Goal: Transaction & Acquisition: Purchase product/service

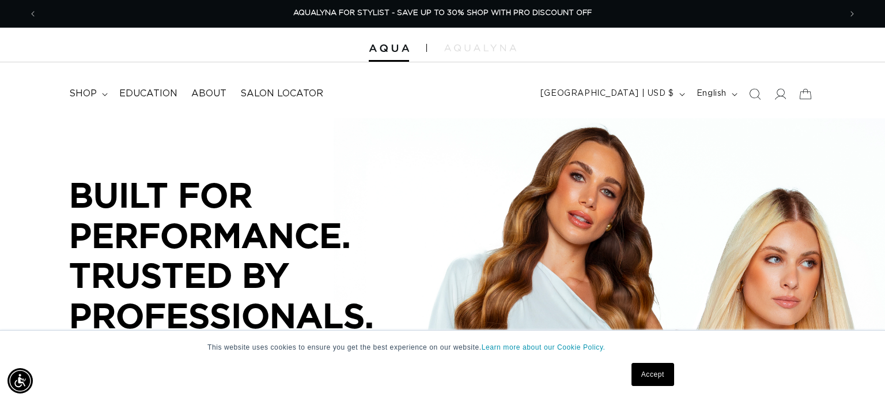
click at [654, 381] on link "Accept" at bounding box center [653, 373] width 43 height 23
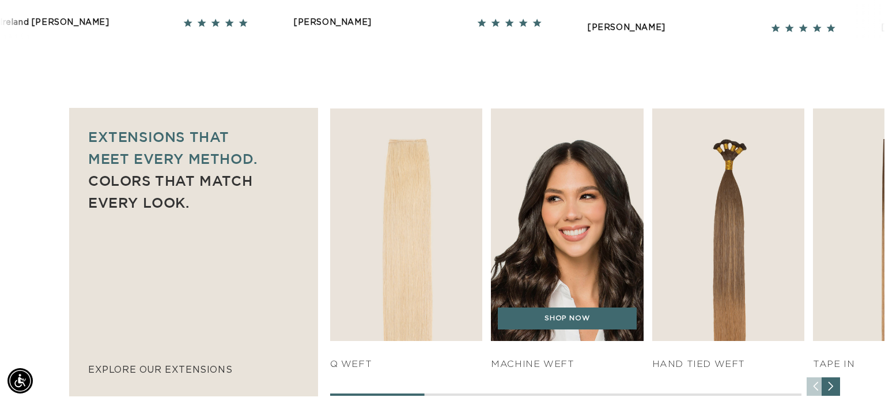
scroll to position [585, 0]
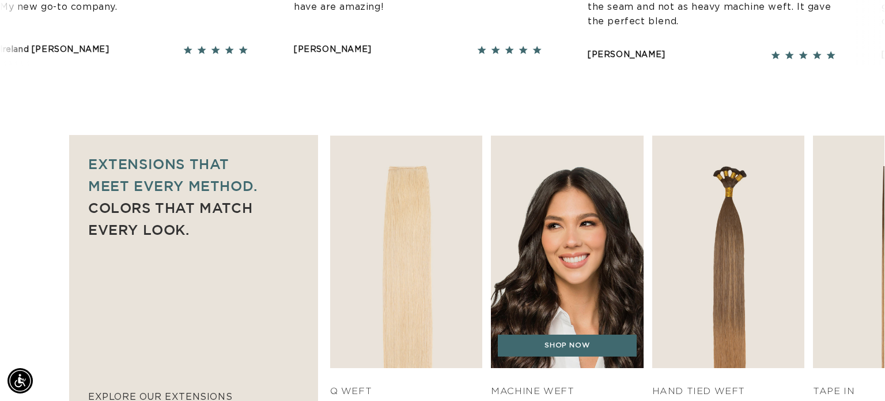
click at [553, 228] on img "2 / 7" at bounding box center [567, 252] width 160 height 244
click at [558, 346] on link "SHOP NOW" at bounding box center [567, 345] width 139 height 22
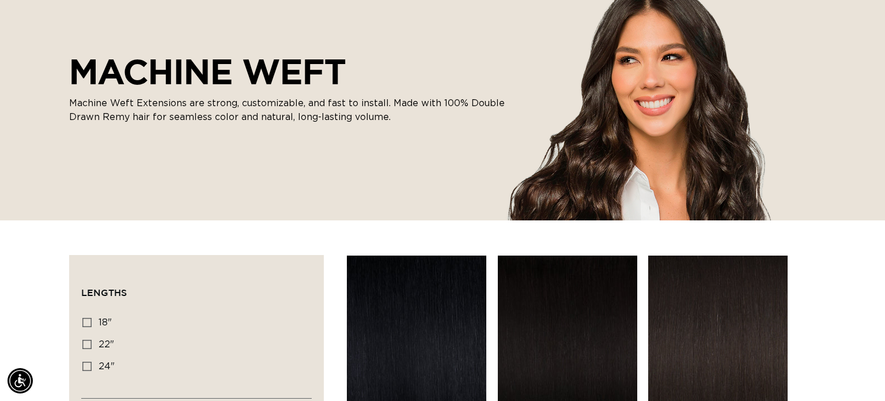
scroll to position [0, 1607]
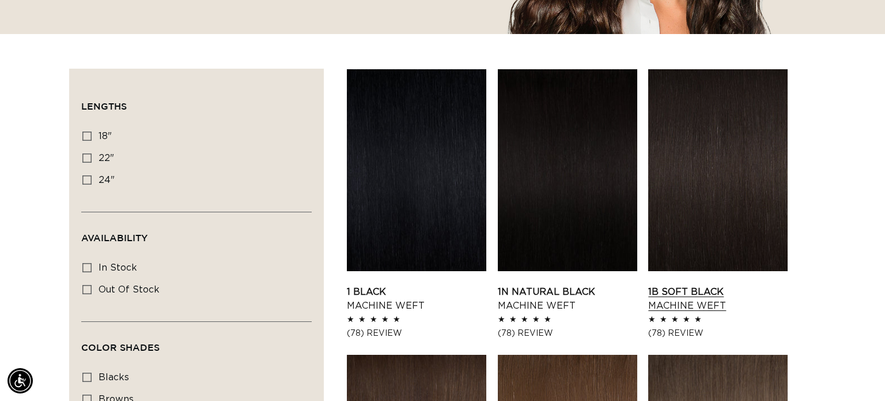
click at [700, 285] on link "1B Soft Black Machine Weft" at bounding box center [717, 299] width 139 height 28
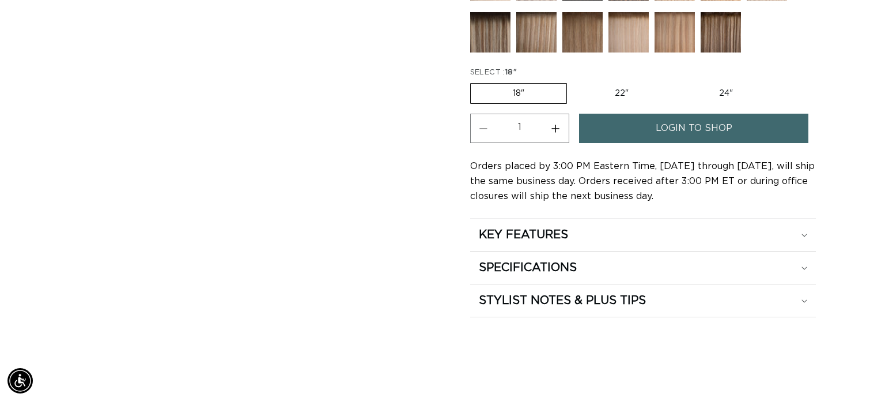
scroll to position [567, 0]
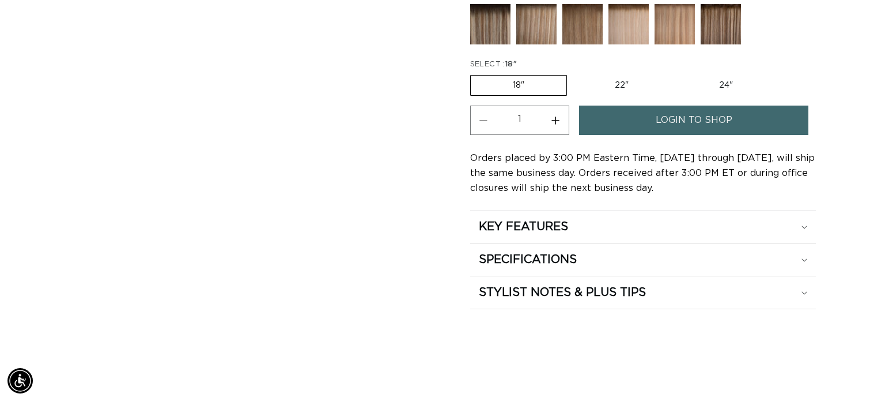
click at [629, 85] on label "22" Variant sold out or unavailable" at bounding box center [622, 85] width 98 height 20
click at [573, 73] on input "22" Variant sold out or unavailable" at bounding box center [573, 73] width 1 height 1
radio input "true"
click at [576, 221] on div "KEY FEATURES" at bounding box center [643, 226] width 328 height 15
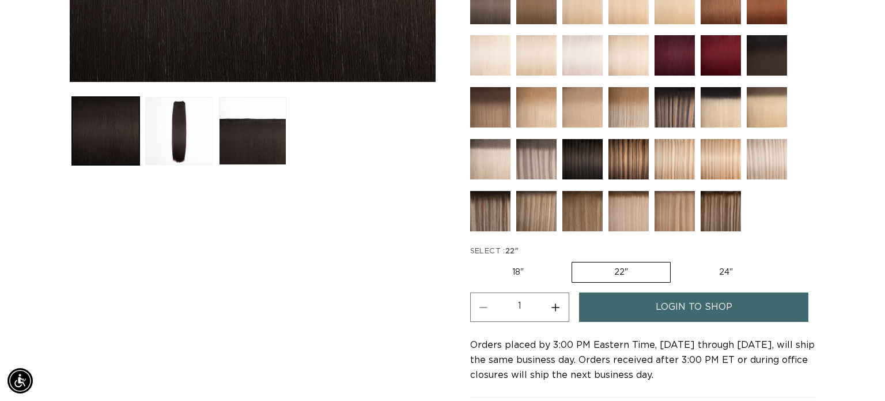
click at [728, 267] on label "24" Variant sold out or unavailable" at bounding box center [726, 272] width 98 height 20
click at [677, 260] on input "24" Variant sold out or unavailable" at bounding box center [677, 259] width 1 height 1
radio input "true"
click at [530, 276] on label "18" Variant sold out or unavailable" at bounding box center [518, 272] width 96 height 20
click at [474, 260] on input "18" Variant sold out or unavailable" at bounding box center [473, 259] width 1 height 1
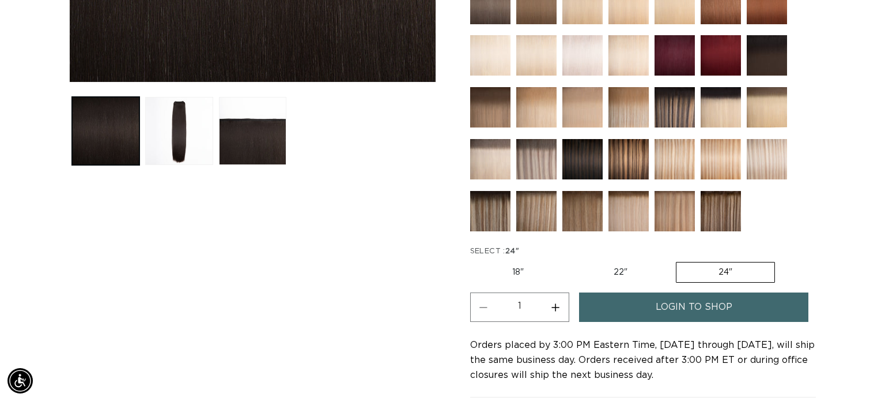
radio input "true"
click at [668, 305] on span "login to shop" at bounding box center [694, 306] width 77 height 29
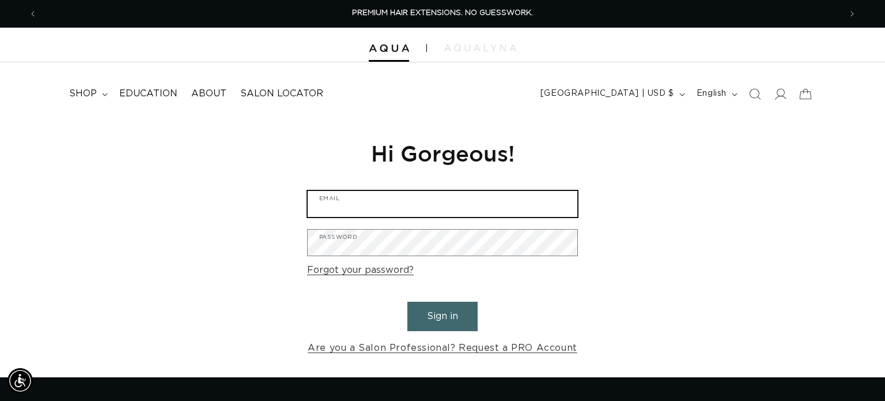
click at [456, 199] on input "Email" at bounding box center [443, 204] width 270 height 26
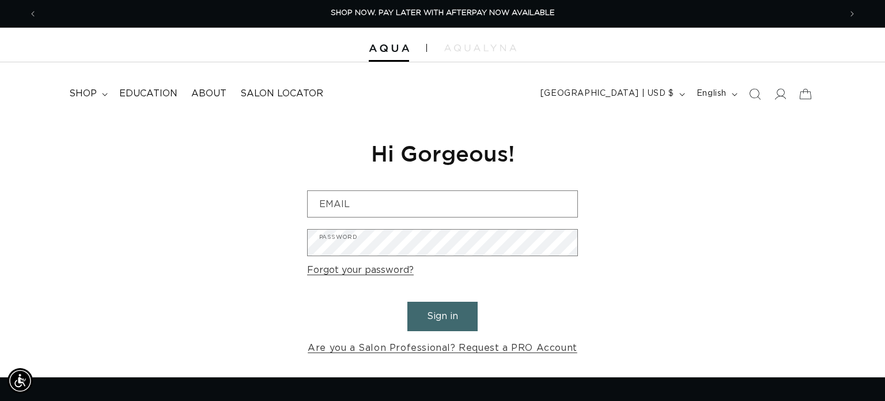
click at [471, 41] on div at bounding box center [442, 45] width 885 height 35
click at [479, 56] on div at bounding box center [442, 45] width 885 height 35
click at [493, 41] on div at bounding box center [442, 45] width 885 height 35
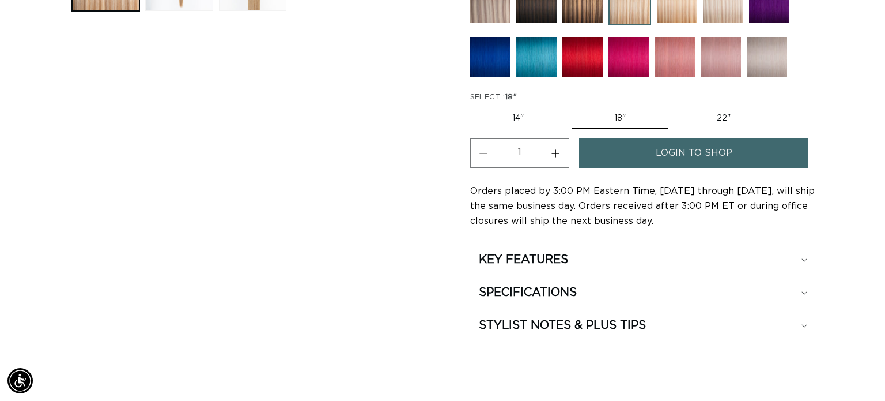
click at [694, 108] on label "22" Variant sold out or unavailable" at bounding box center [724, 118] width 98 height 20
click at [675, 106] on input "22" Variant sold out or unavailable" at bounding box center [674, 105] width 1 height 1
radio input "true"
click at [534, 113] on label "14" Variant sold out or unavailable" at bounding box center [518, 118] width 96 height 20
click at [474, 106] on input "14" Variant sold out or unavailable" at bounding box center [473, 105] width 1 height 1
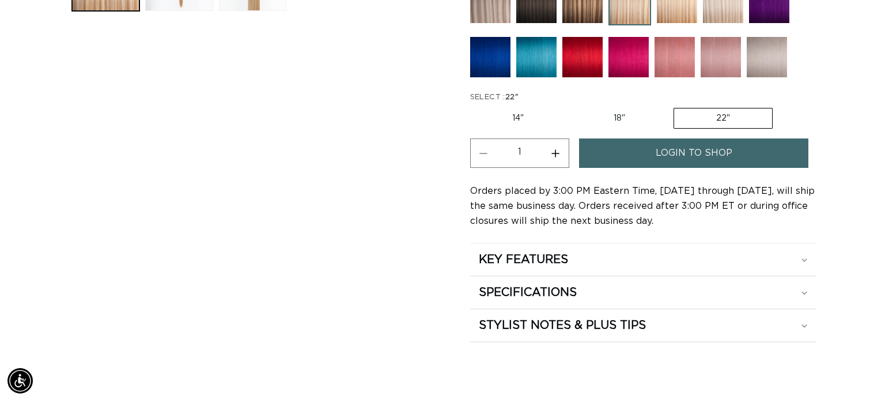
radio input "true"
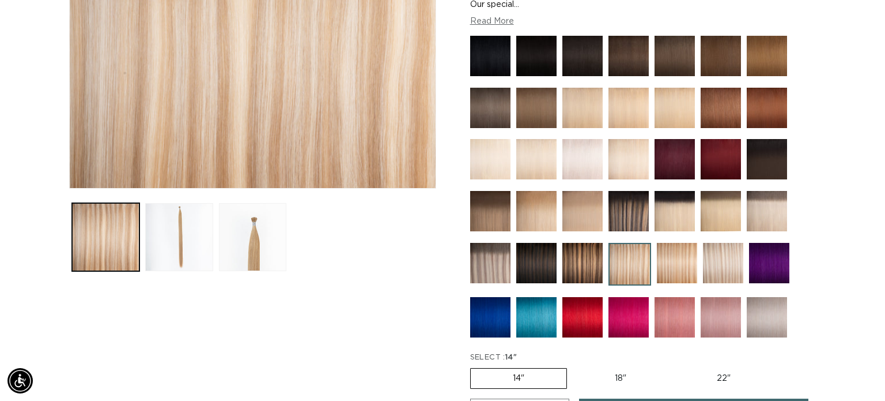
scroll to position [484, 0]
